Goal: Check status: Check status

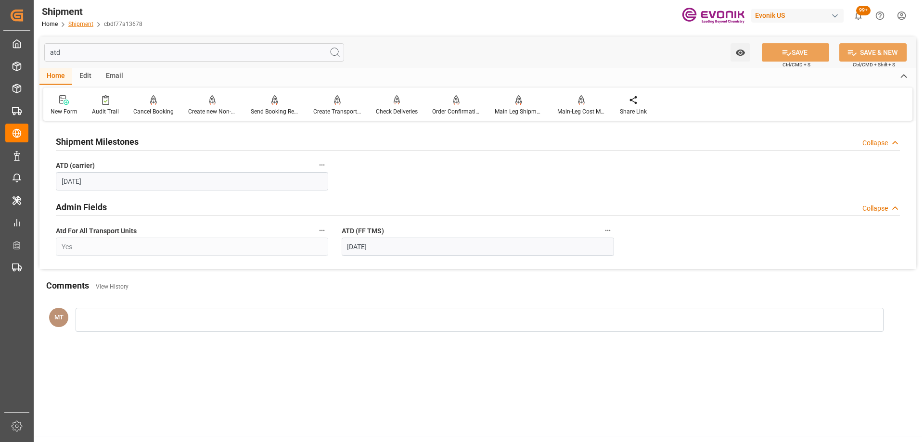
click at [86, 22] on link "Shipment" at bounding box center [80, 24] width 25 height 7
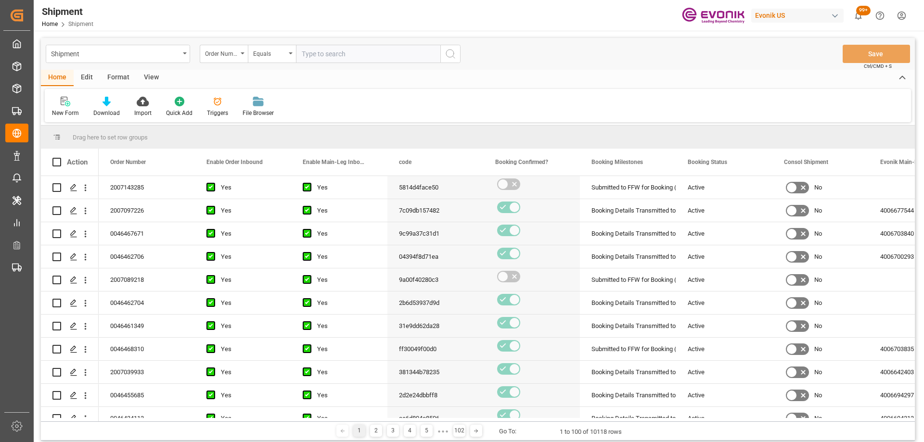
click at [364, 51] on input "text" at bounding box center [368, 54] width 144 height 18
type input "0046437006"
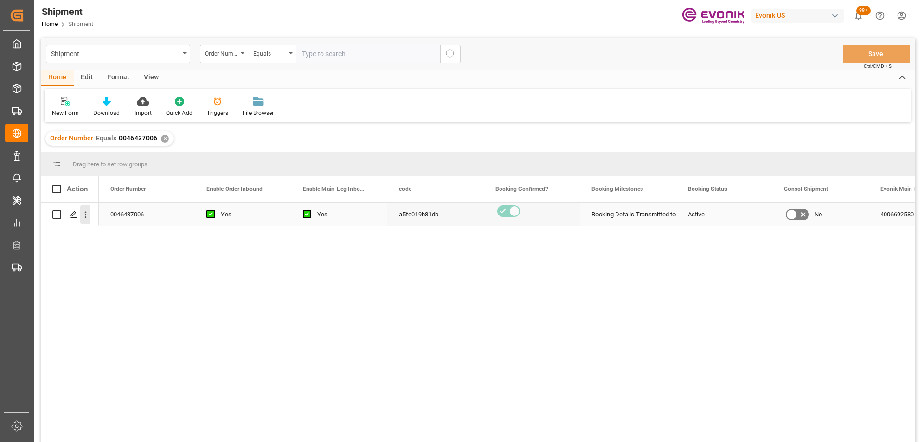
click at [84, 218] on icon "open menu" at bounding box center [85, 215] width 10 height 10
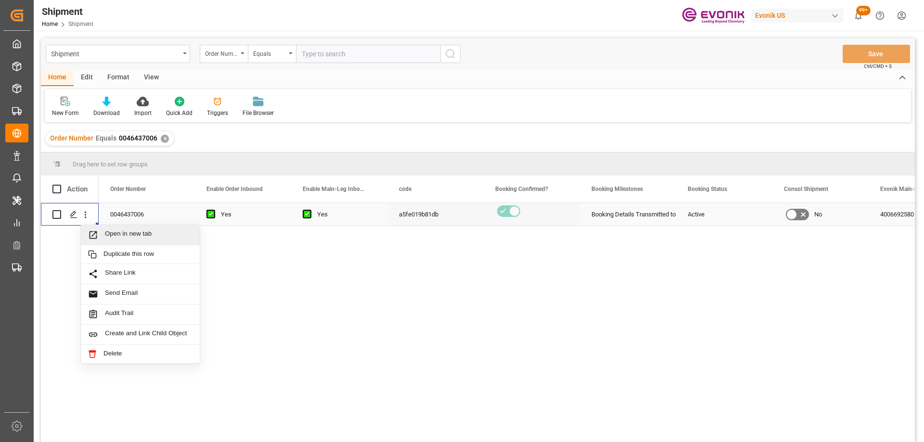
click at [120, 240] on span "Open in new tab" at bounding box center [149, 235] width 88 height 10
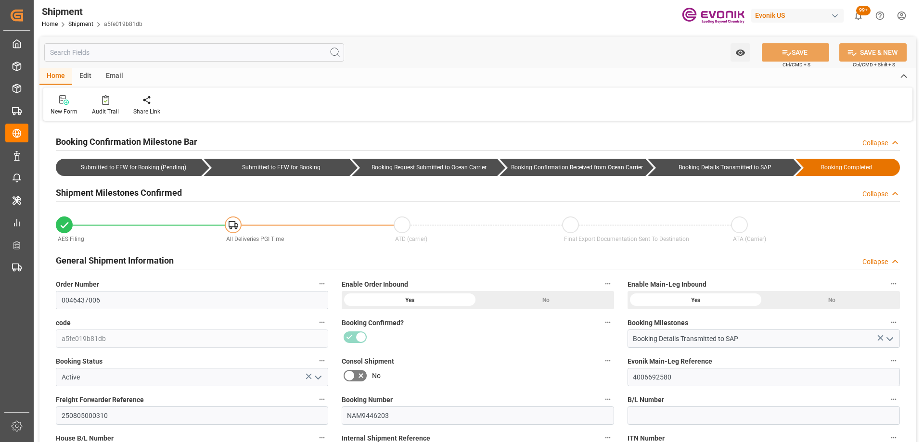
click at [140, 55] on input "text" at bounding box center [194, 52] width 300 height 18
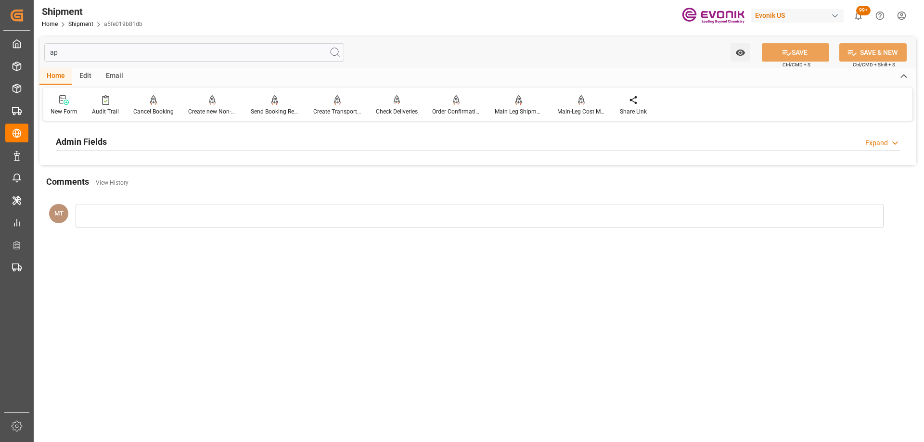
type input "a"
type input "loa"
click at [176, 138] on div "Transport Information Expand" at bounding box center [478, 141] width 844 height 18
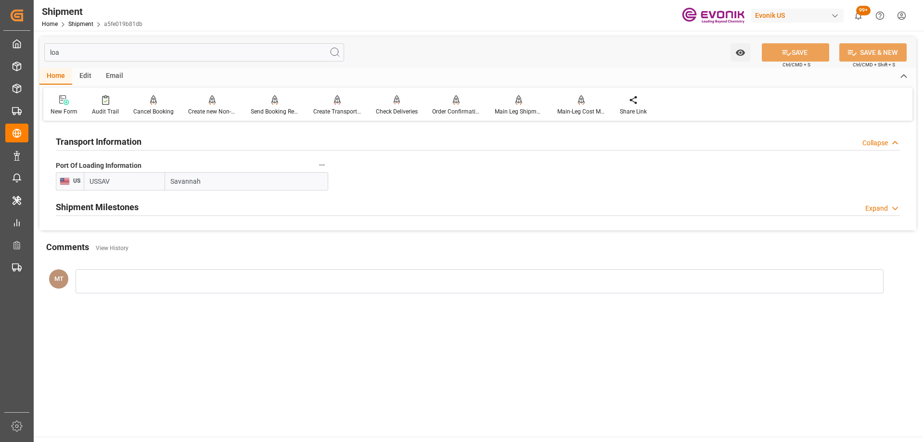
click at [153, 201] on div "Shipment Milestones Expand" at bounding box center [478, 206] width 844 height 18
